Goal: Task Accomplishment & Management: Complete application form

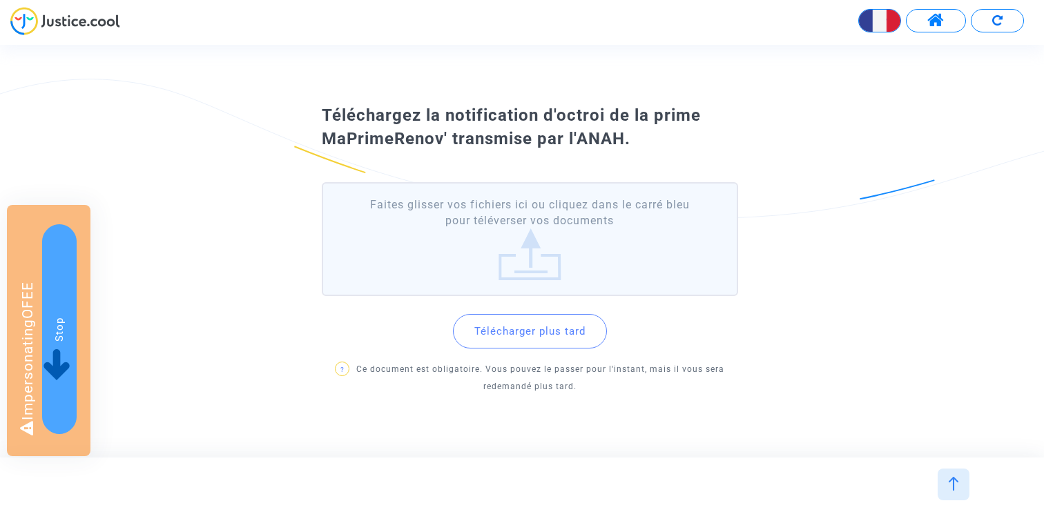
click at [554, 337] on button "Télécharger plus tard" at bounding box center [530, 331] width 154 height 35
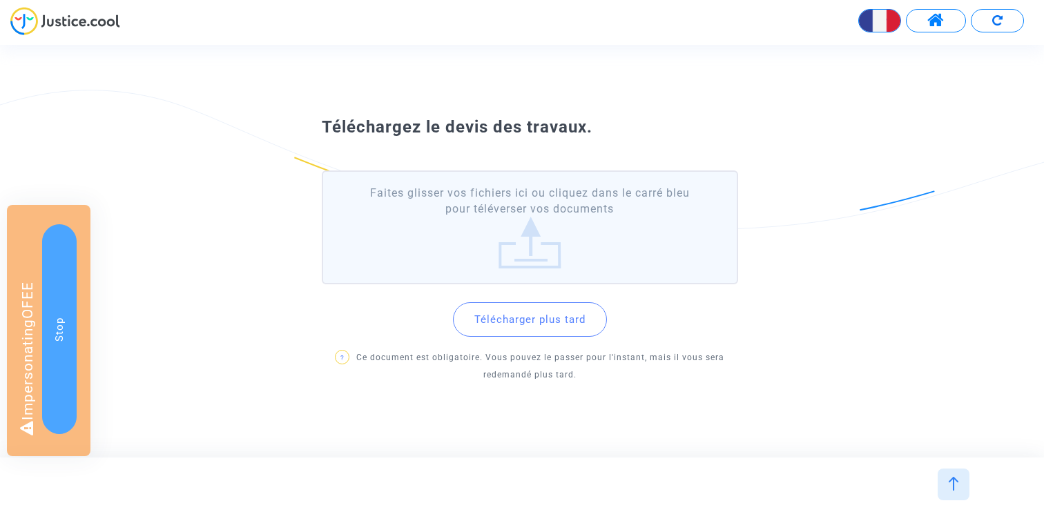
click at [494, 225] on label "Faites glisser vos fichiers ici ou cliquez dans le carré bleu pour téléverser v…" at bounding box center [530, 227] width 416 height 114
click at [0, 0] on input "Faites glisser vos fichiers ici ou cliquez dans le carré bleu pour téléverser v…" at bounding box center [0, 0] width 0 height 0
click at [502, 228] on label "Faites glisser vos fichiers ici ou cliquez dans le carré bleu pour téléverser v…" at bounding box center [530, 227] width 416 height 114
click at [0, 0] on input "Faites glisser vos fichiers ici ou cliquez dans le carré bleu pour téléverser v…" at bounding box center [0, 0] width 0 height 0
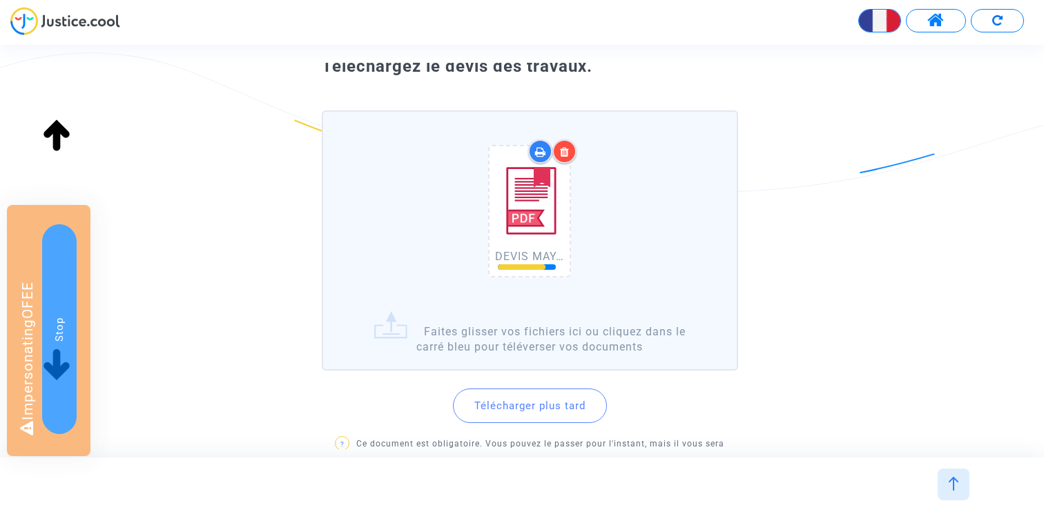
scroll to position [69, 0]
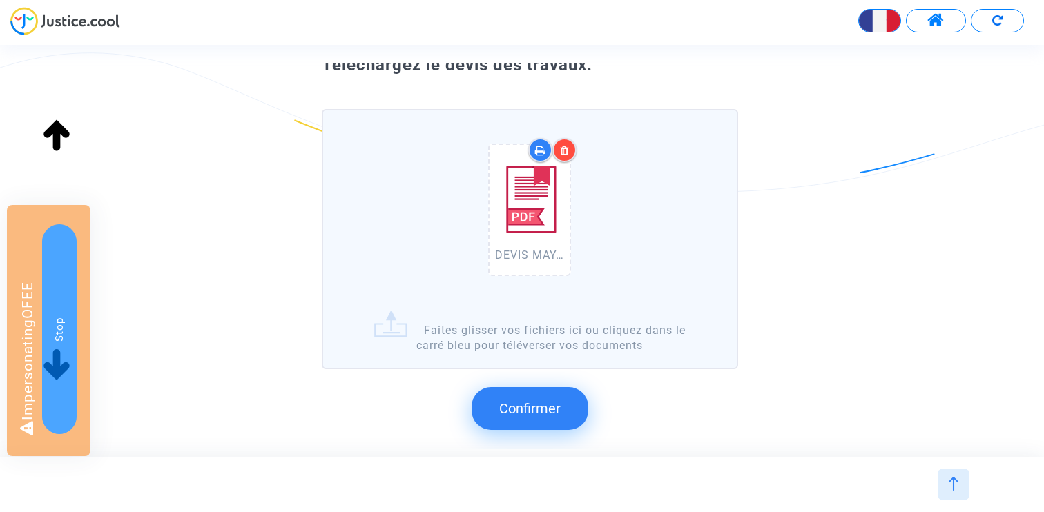
click at [554, 395] on button "Confirmer" at bounding box center [529, 408] width 117 height 43
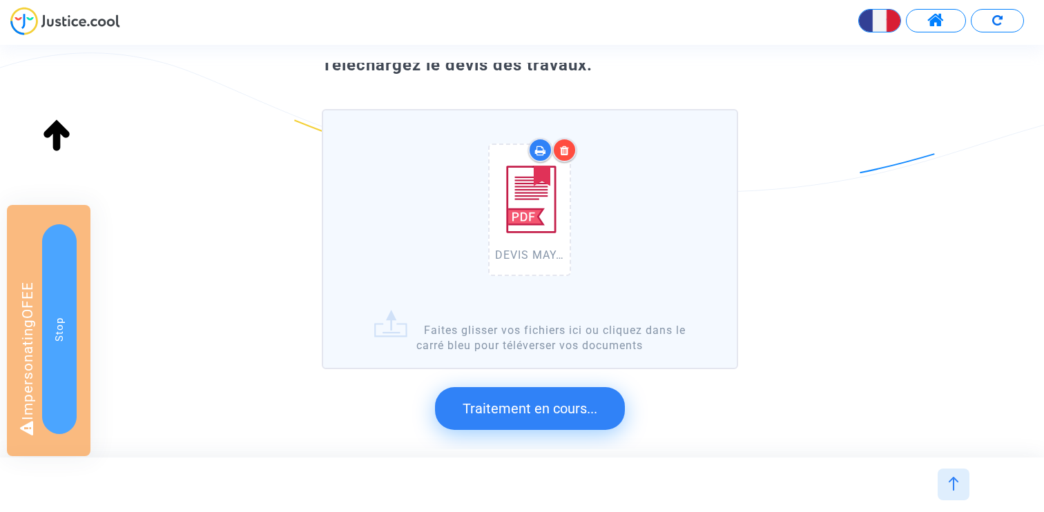
scroll to position [0, 0]
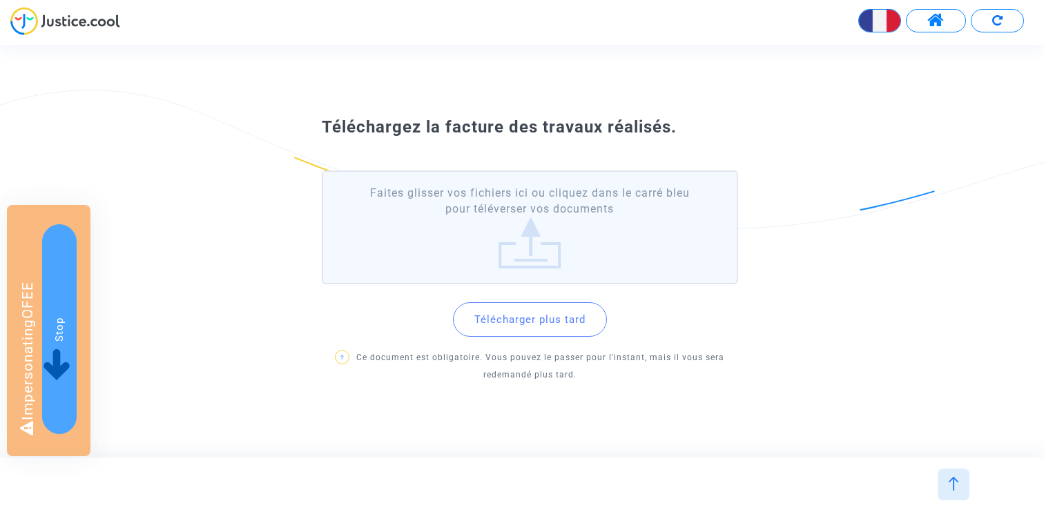
click at [570, 224] on label "Faites glisser vos fichiers ici ou cliquez dans le carré bleu pour téléverser v…" at bounding box center [530, 227] width 416 height 114
click at [0, 0] on input "Faites glisser vos fichiers ici ou cliquez dans le carré bleu pour téléverser v…" at bounding box center [0, 0] width 0 height 0
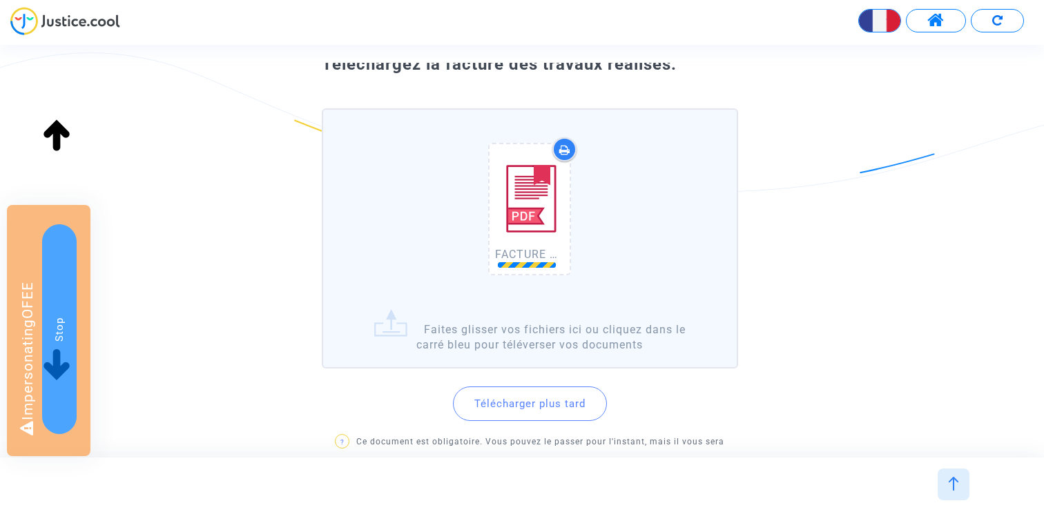
scroll to position [70, 0]
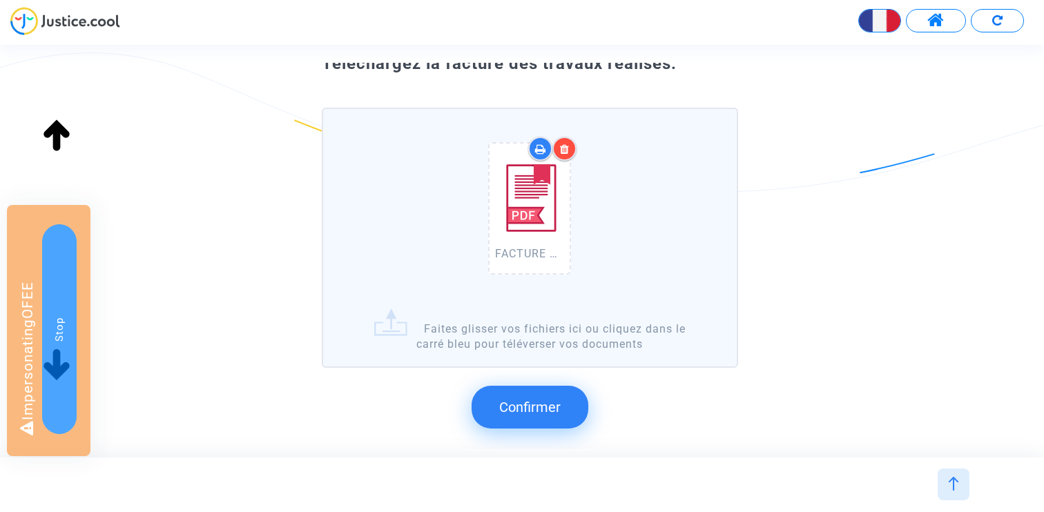
click at [531, 393] on button "Confirmer" at bounding box center [529, 407] width 117 height 43
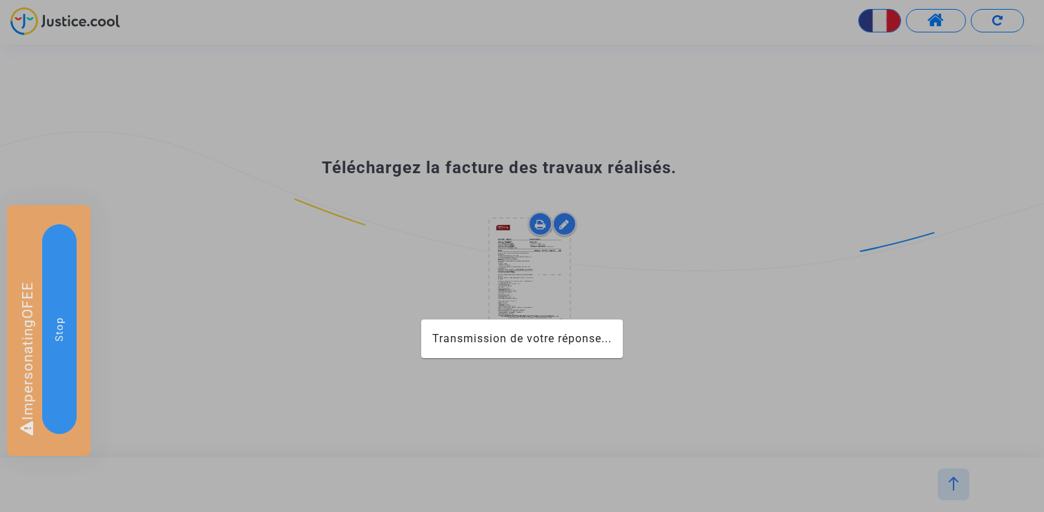
scroll to position [0, 0]
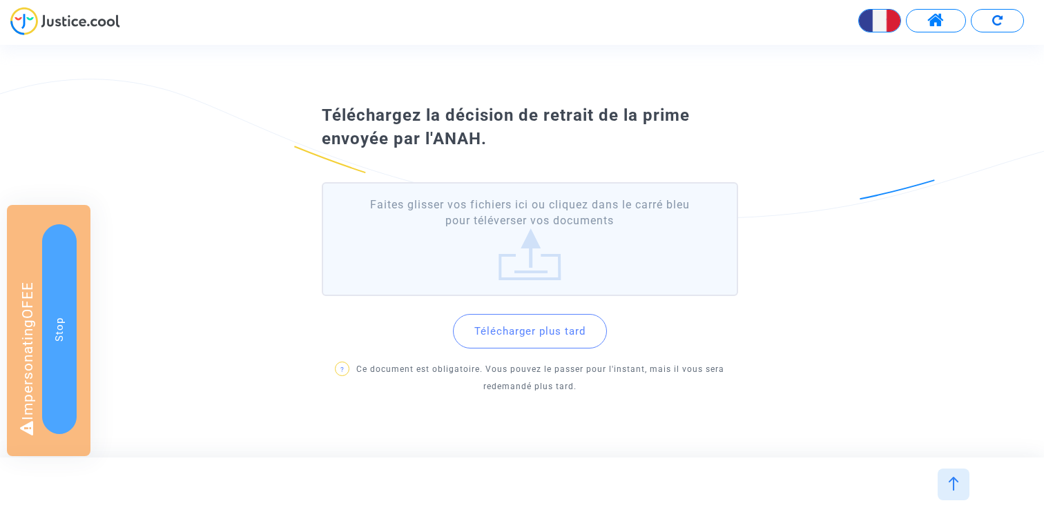
click at [535, 242] on label "Faites glisser vos fichiers ici ou cliquez dans le carré bleu pour téléverser v…" at bounding box center [530, 239] width 416 height 114
click at [0, 0] on input "Faites glisser vos fichiers ici ou cliquez dans le carré bleu pour téléverser v…" at bounding box center [0, 0] width 0 height 0
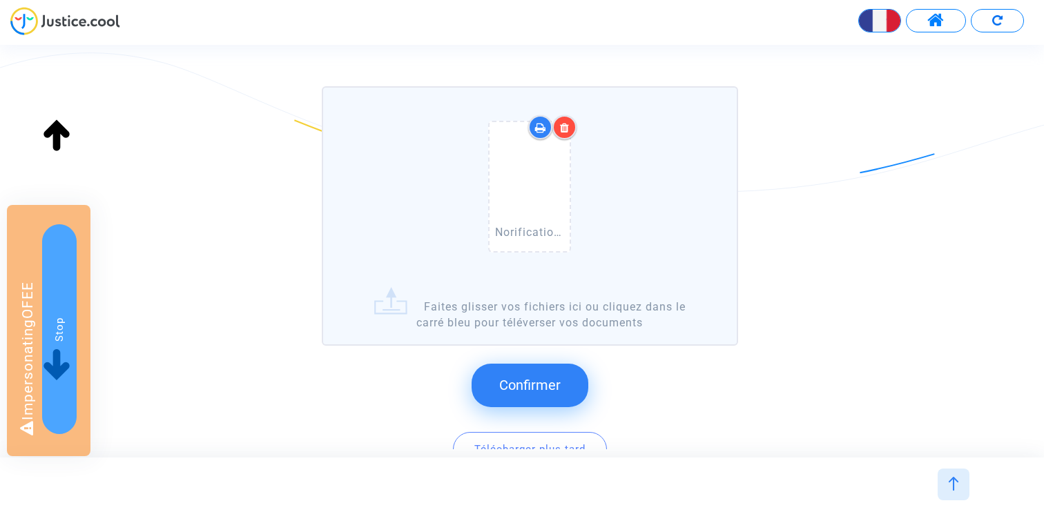
scroll to position [116, 0]
click at [532, 378] on span "Confirmer" at bounding box center [529, 384] width 61 height 17
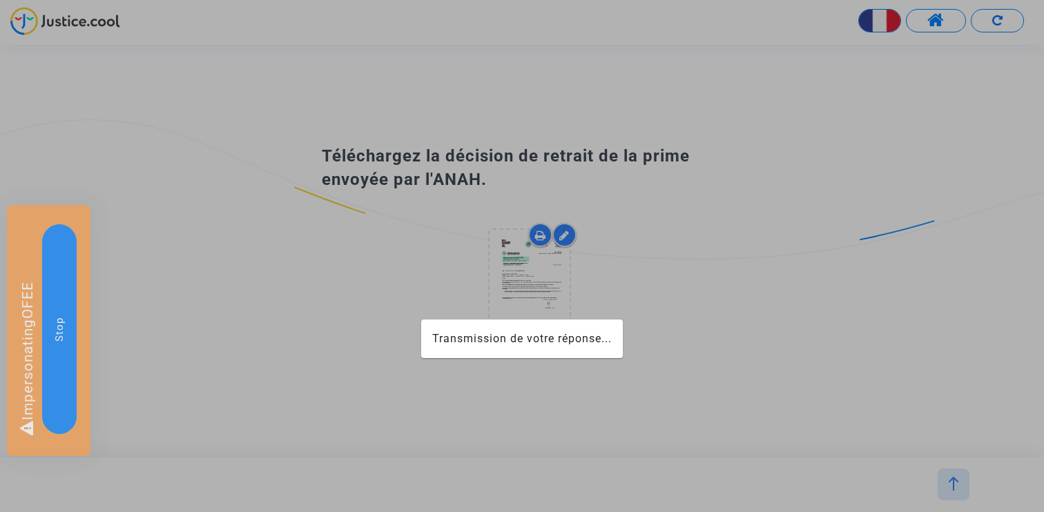
scroll to position [0, 0]
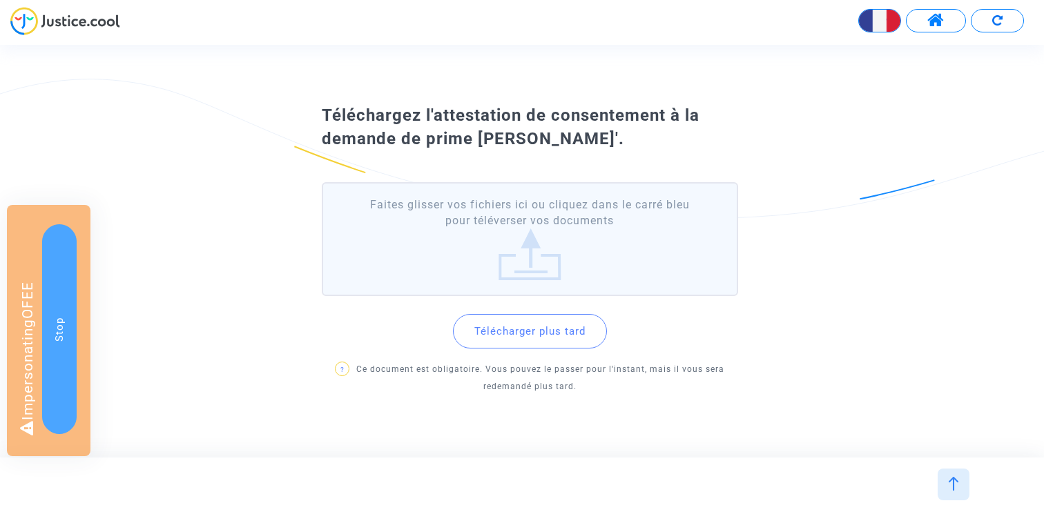
click at [430, 402] on div "Téléchargez l'attestation de consentement à la demande de prime MaPrimeRénov'. …" at bounding box center [522, 251] width 1044 height 324
click at [519, 337] on button "Télécharger plus tard" at bounding box center [530, 331] width 154 height 35
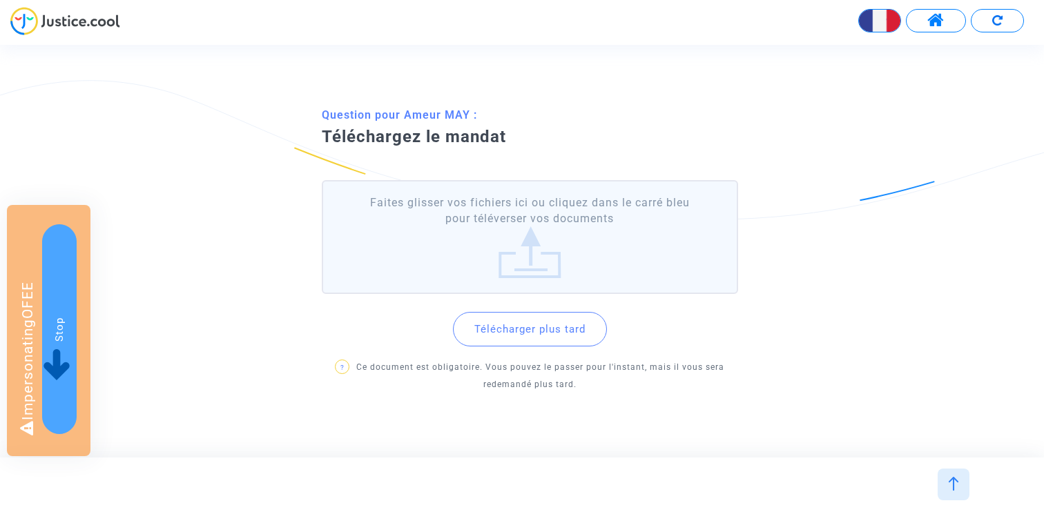
click at [540, 237] on label "Faites glisser vos fichiers ici ou cliquez dans le carré bleu pour téléverser v…" at bounding box center [530, 237] width 416 height 114
click at [0, 0] on input "Faites glisser vos fichiers ici ou cliquez dans le carré bleu pour téléverser v…" at bounding box center [0, 0] width 0 height 0
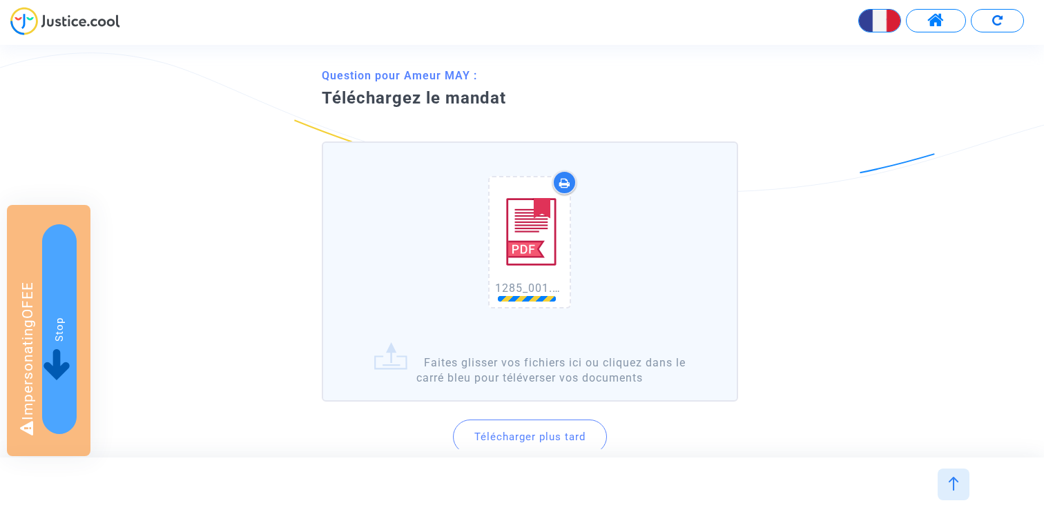
scroll to position [66, 0]
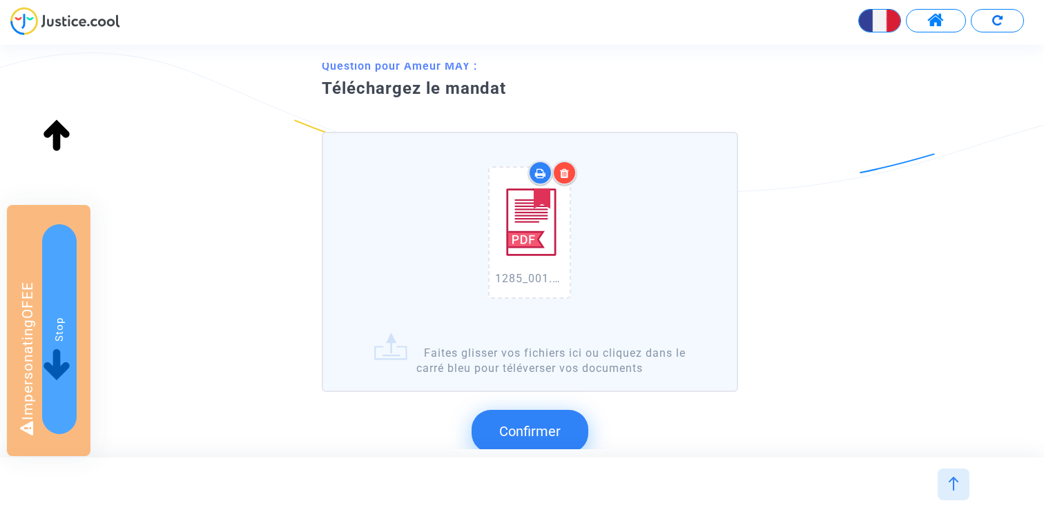
click at [537, 425] on span "Confirmer" at bounding box center [529, 431] width 61 height 17
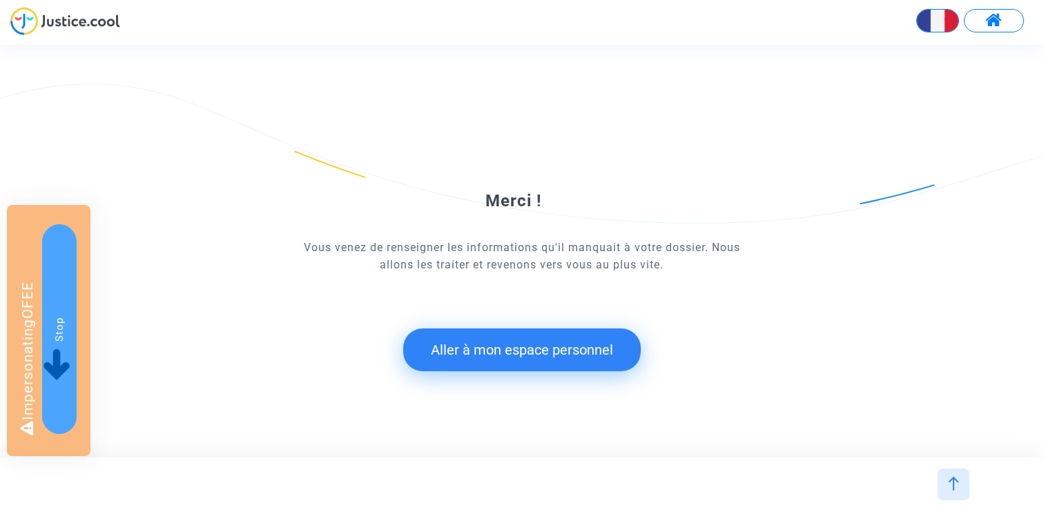
click at [565, 343] on button "Aller à mon espace personnel" at bounding box center [521, 350] width 237 height 43
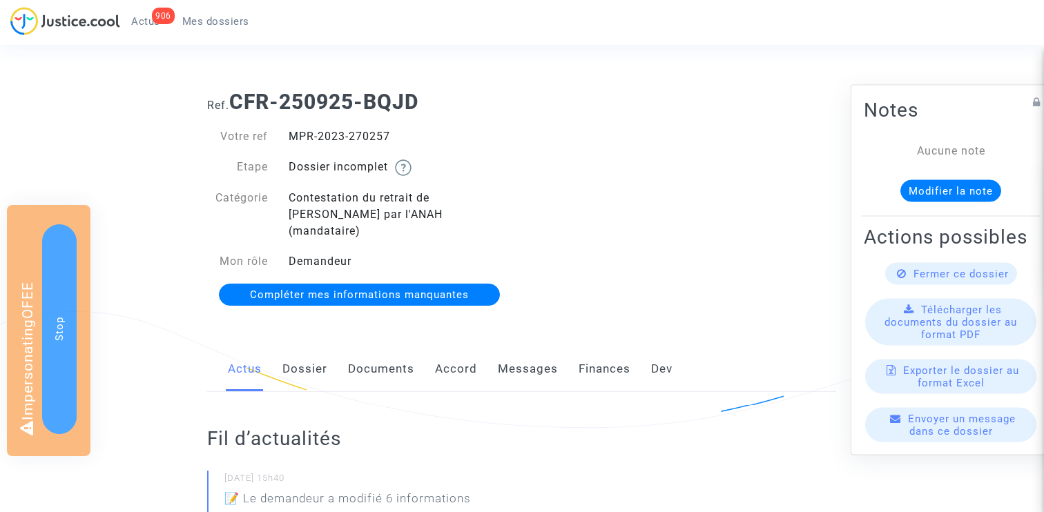
click at [310, 350] on link "Dossier" at bounding box center [304, 370] width 45 height 46
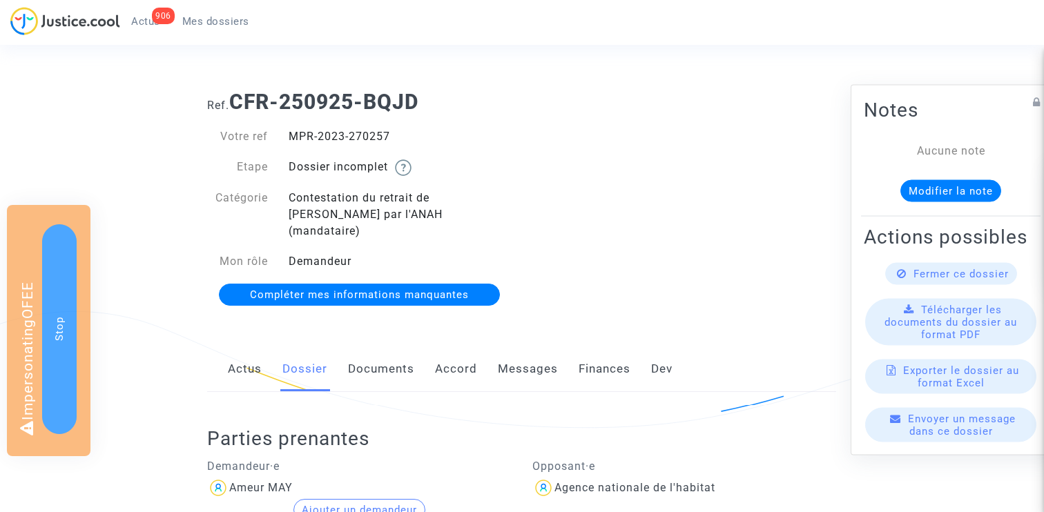
click at [396, 350] on link "Documents" at bounding box center [381, 370] width 66 height 46
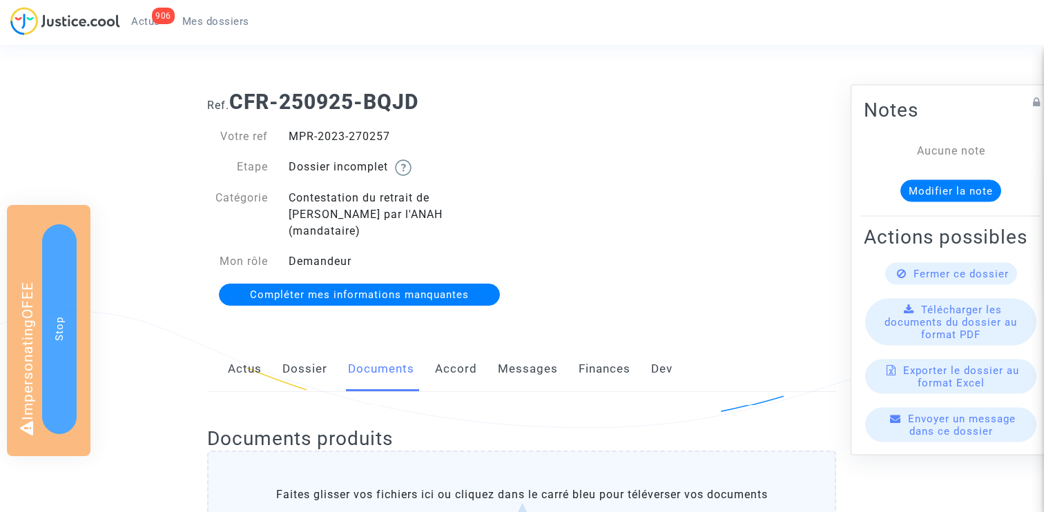
click at [313, 353] on link "Dossier" at bounding box center [304, 370] width 45 height 46
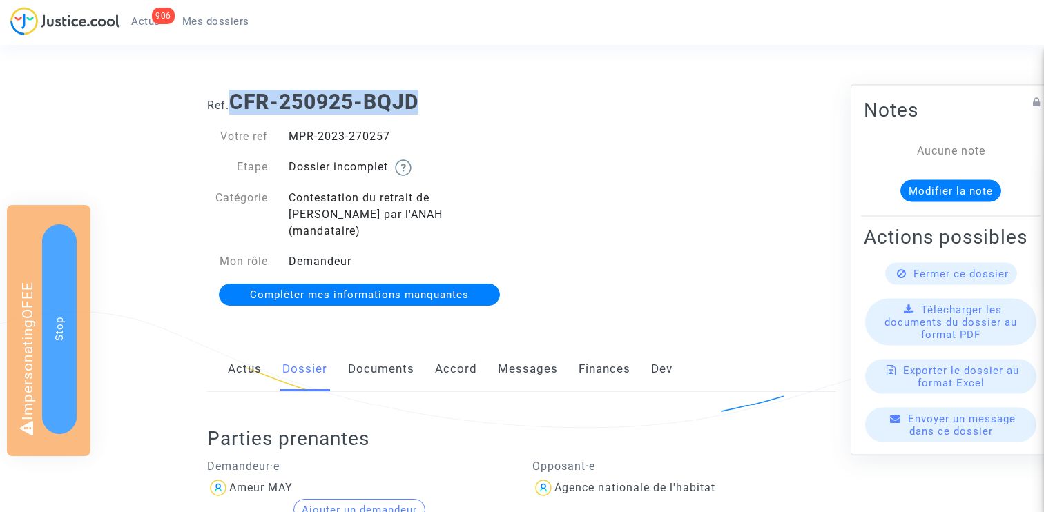
drag, startPoint x: 236, startPoint y: 101, endPoint x: 515, endPoint y: 101, distance: 278.9
click at [515, 101] on h1 "Ref. CFR-250925-BQJD" at bounding box center [521, 102] width 629 height 25
copy b "CFR-250925-BQJD"
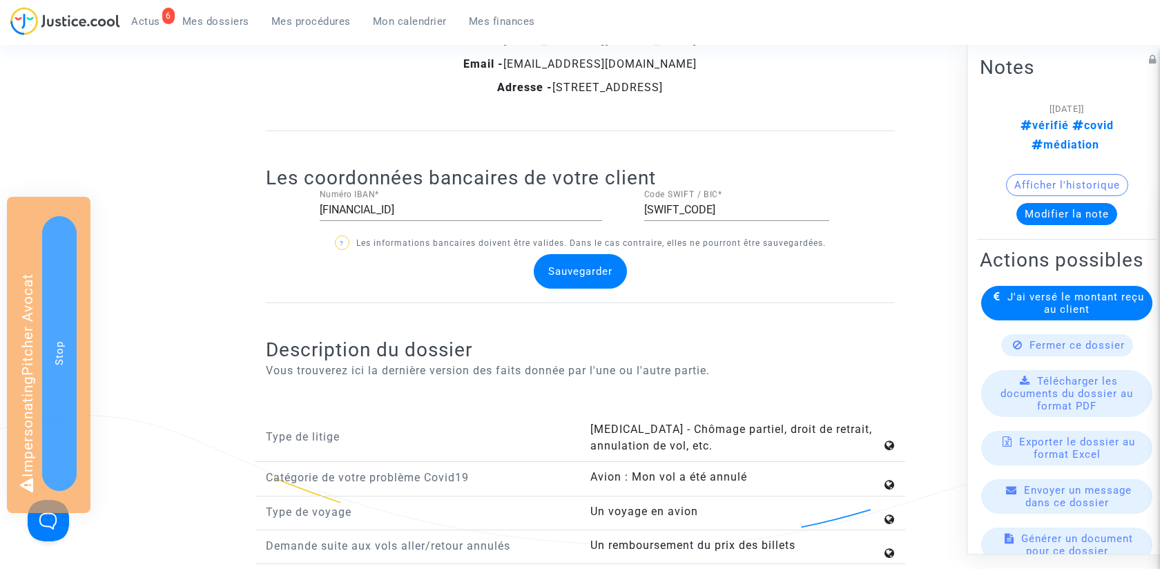
scroll to position [1237, 0]
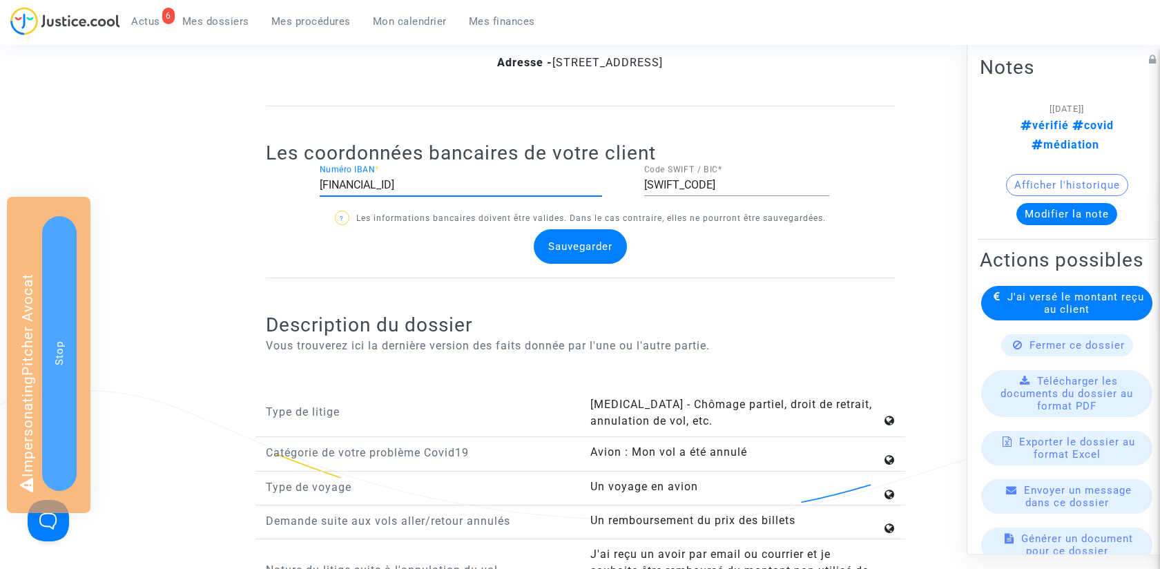
click at [509, 179] on input "[FINANCIAL_ID]" at bounding box center [461, 185] width 282 height 12
